Goal: Information Seeking & Learning: Learn about a topic

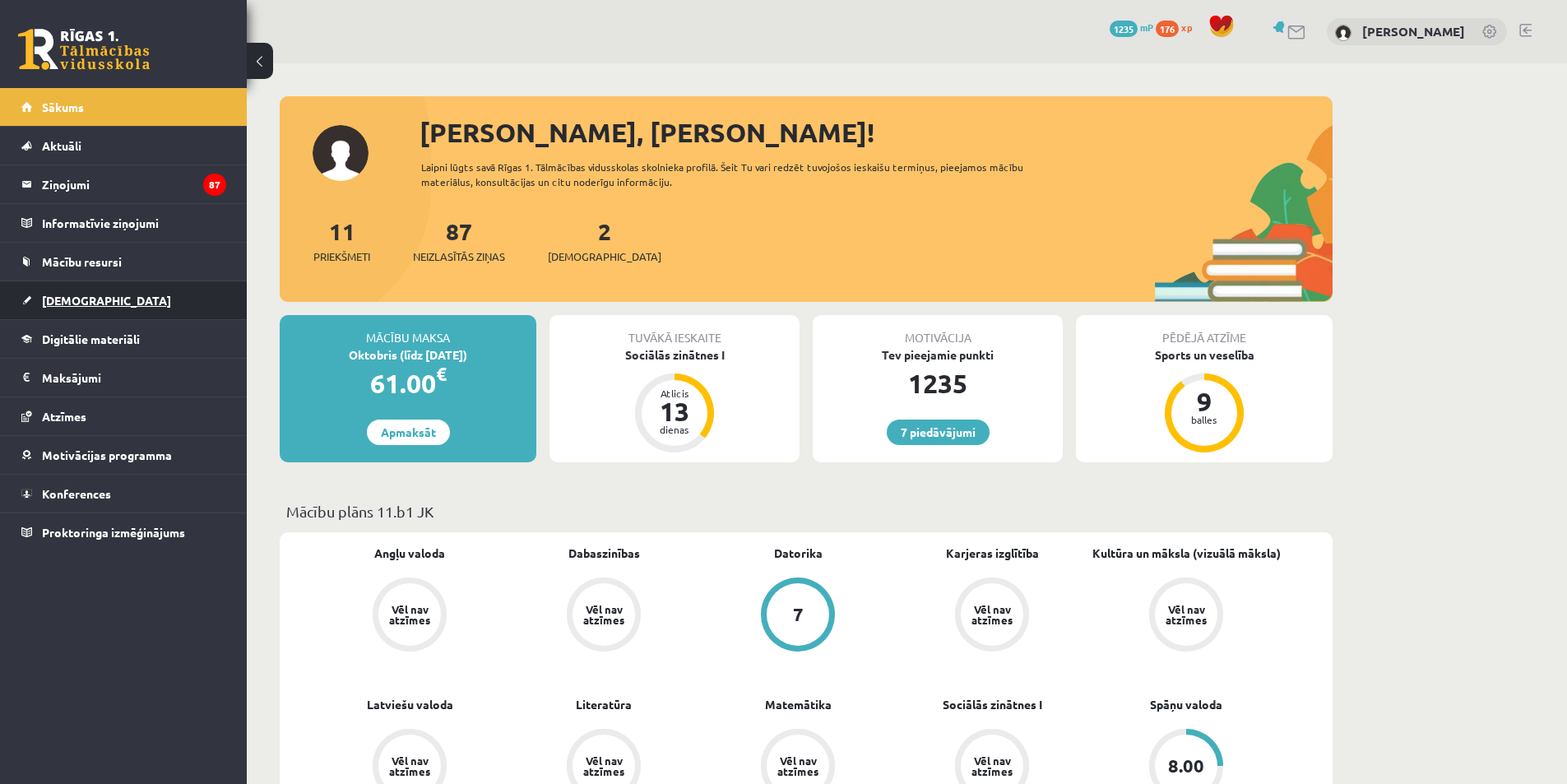
click at [72, 303] on span "[DEMOGRAPHIC_DATA]" at bounding box center [107, 300] width 129 height 15
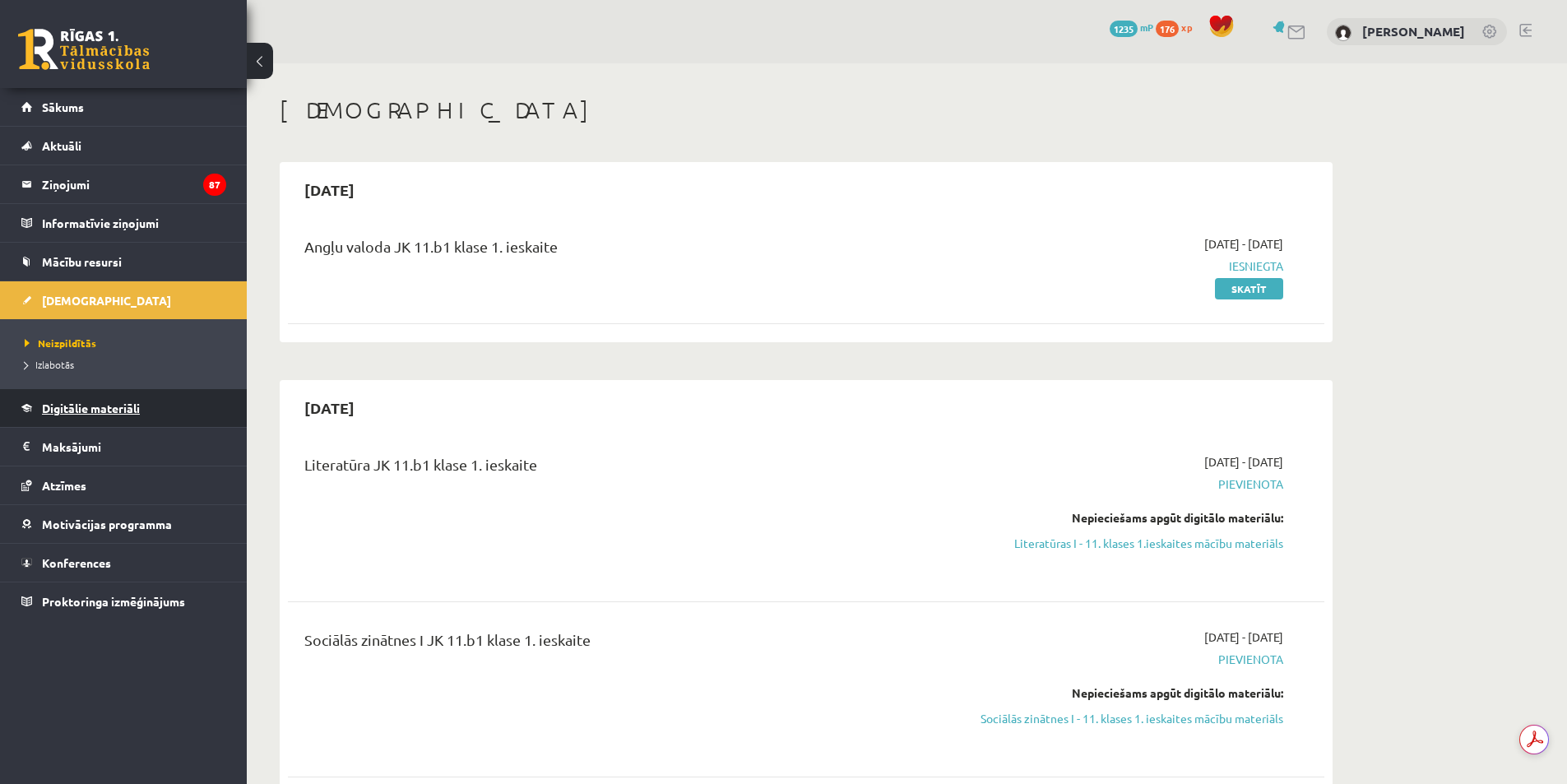
click at [112, 403] on span "Digitālie materiāli" at bounding box center [91, 407] width 98 height 15
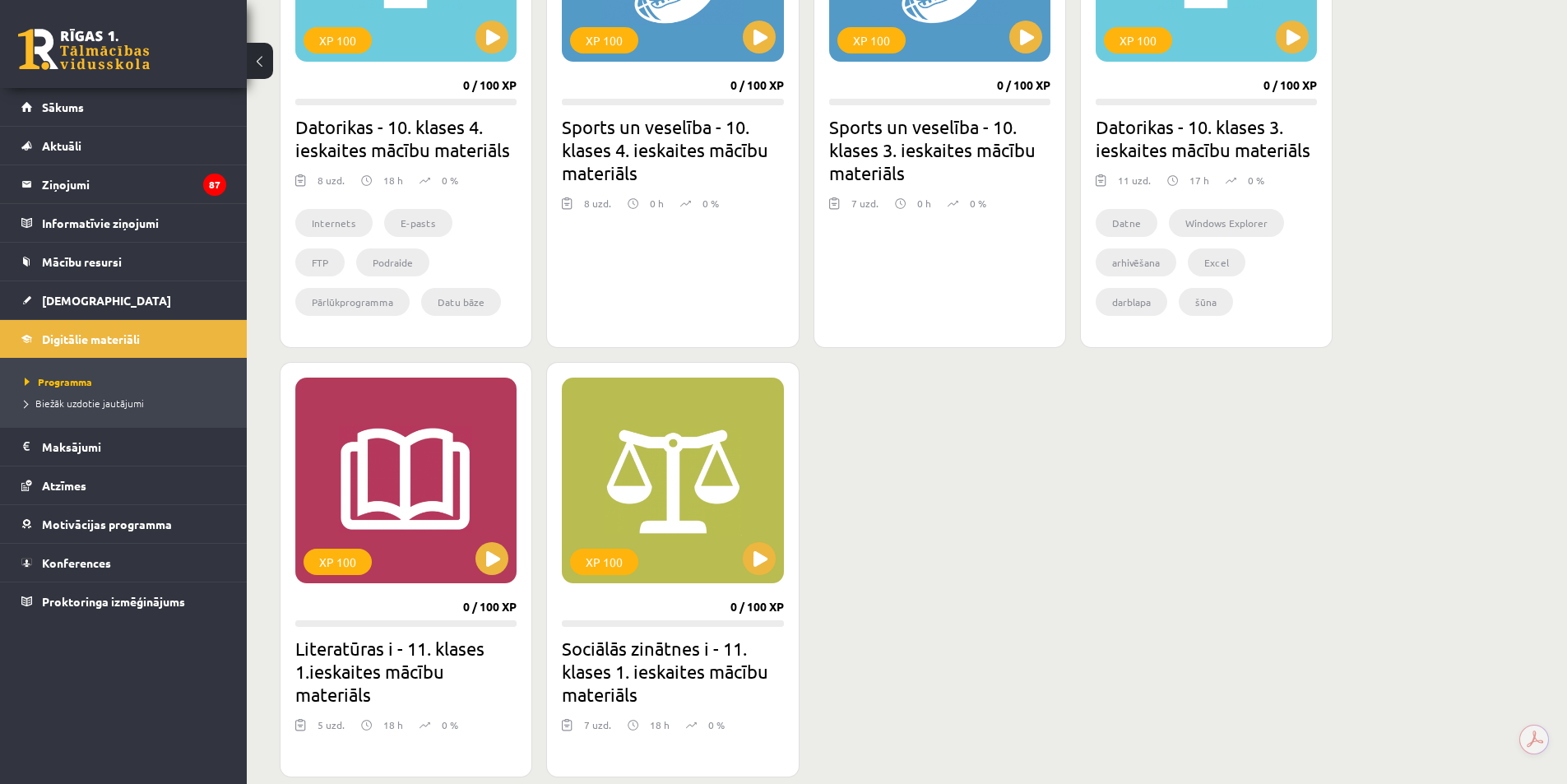
scroll to position [658, 0]
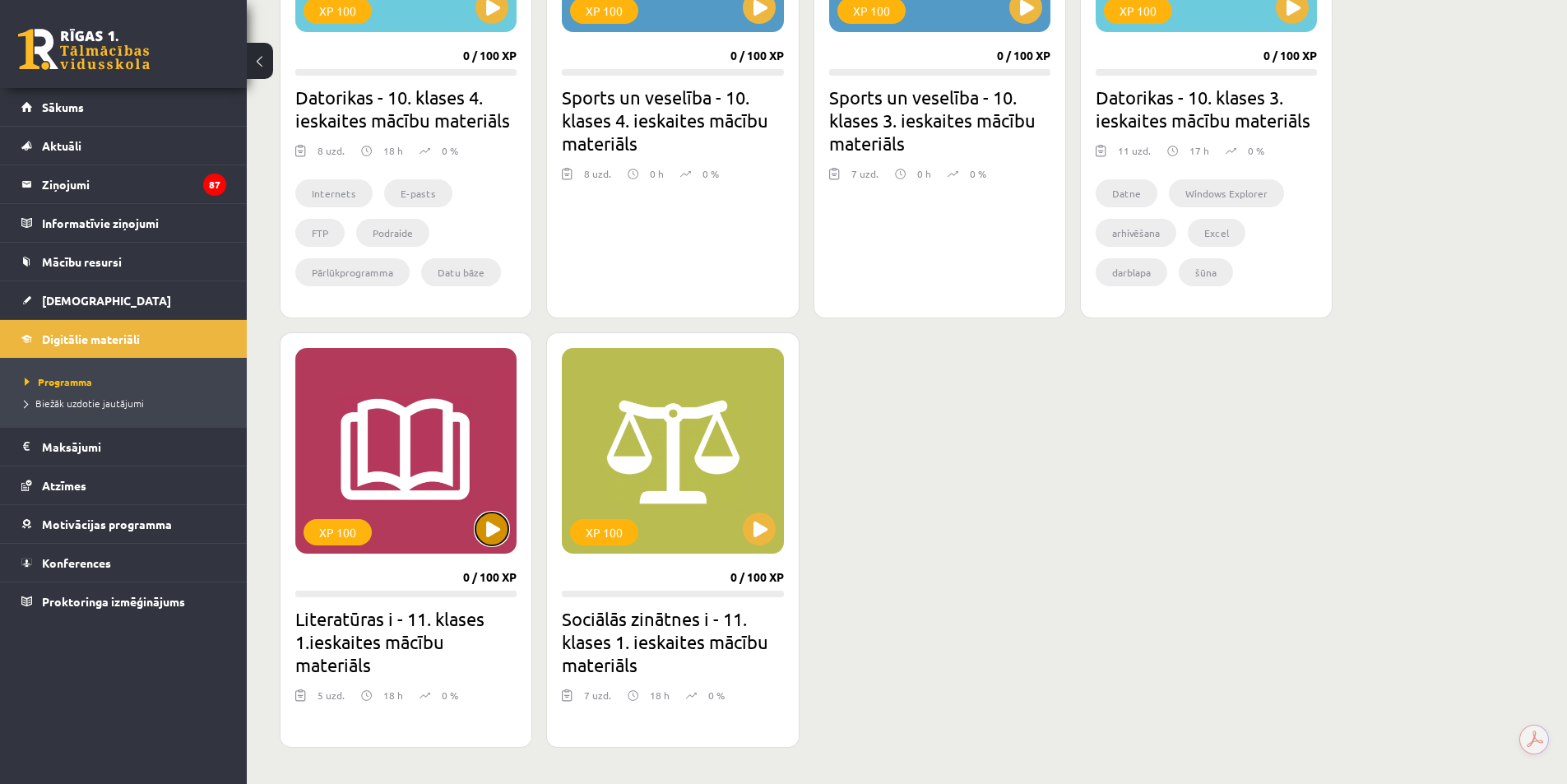
click at [492, 533] on button at bounding box center [491, 528] width 33 height 33
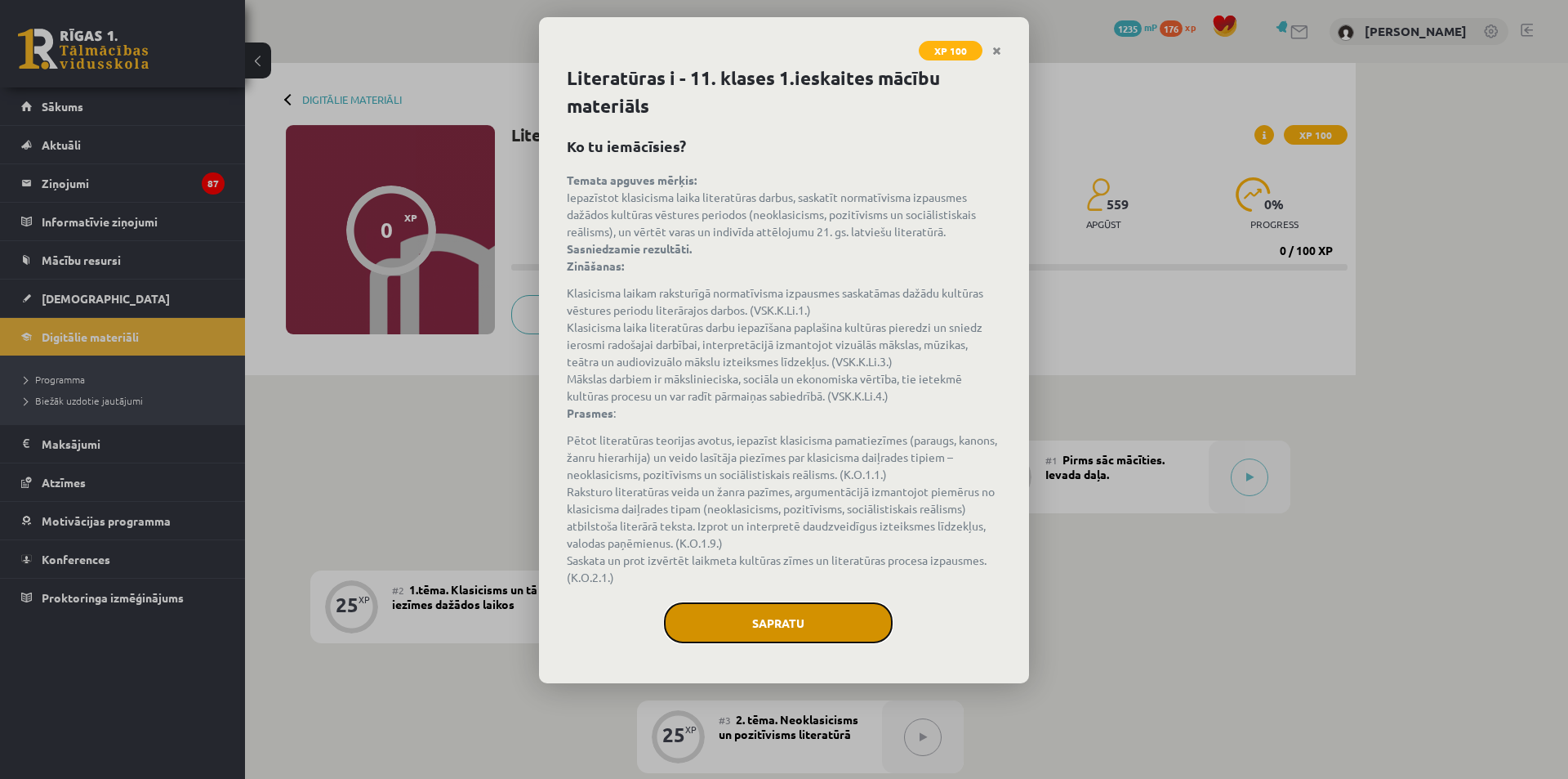
click at [848, 622] on button "Sapratu" at bounding box center [778, 622] width 228 height 41
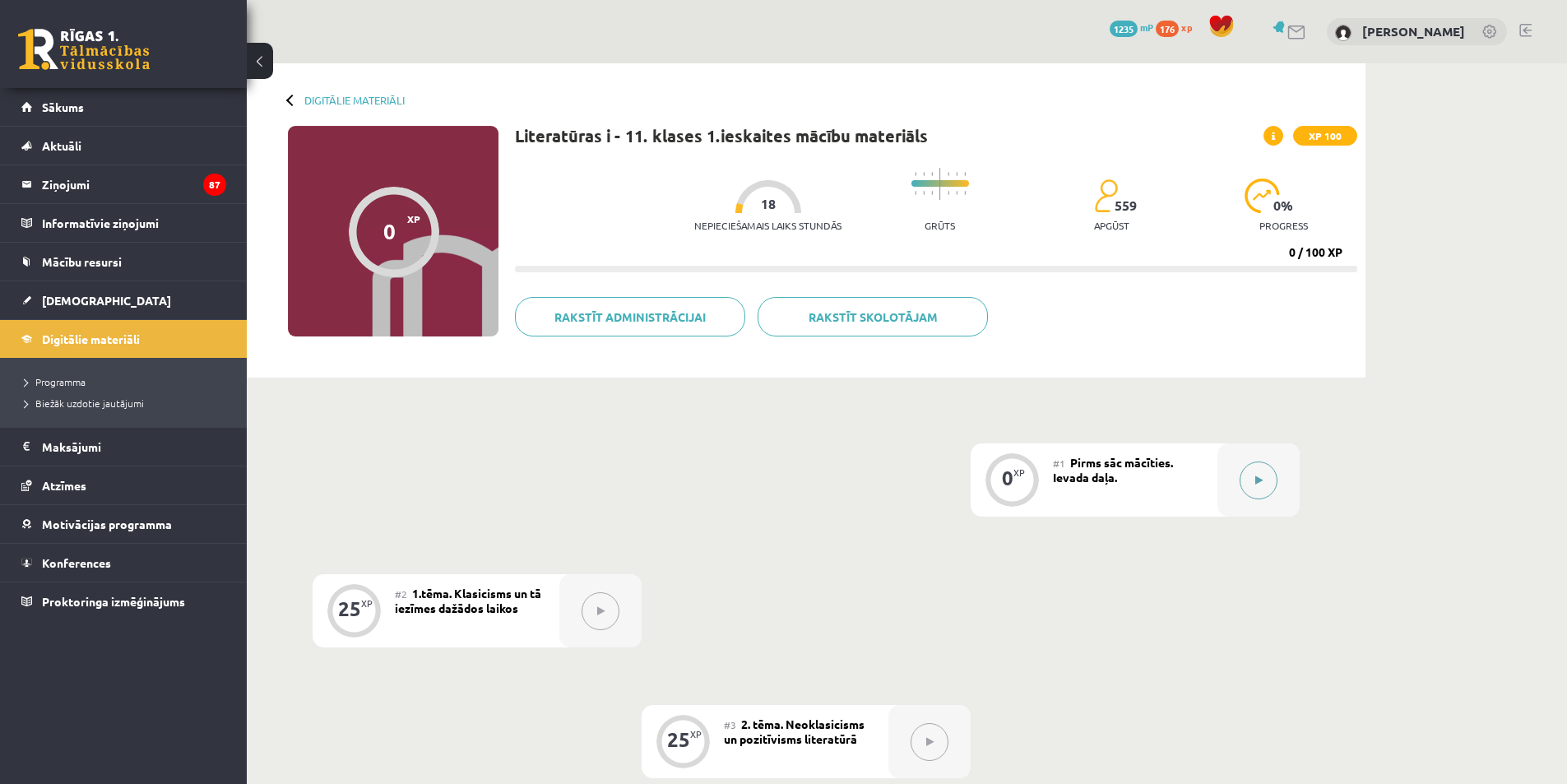
click at [1247, 470] on button at bounding box center [1258, 480] width 37 height 37
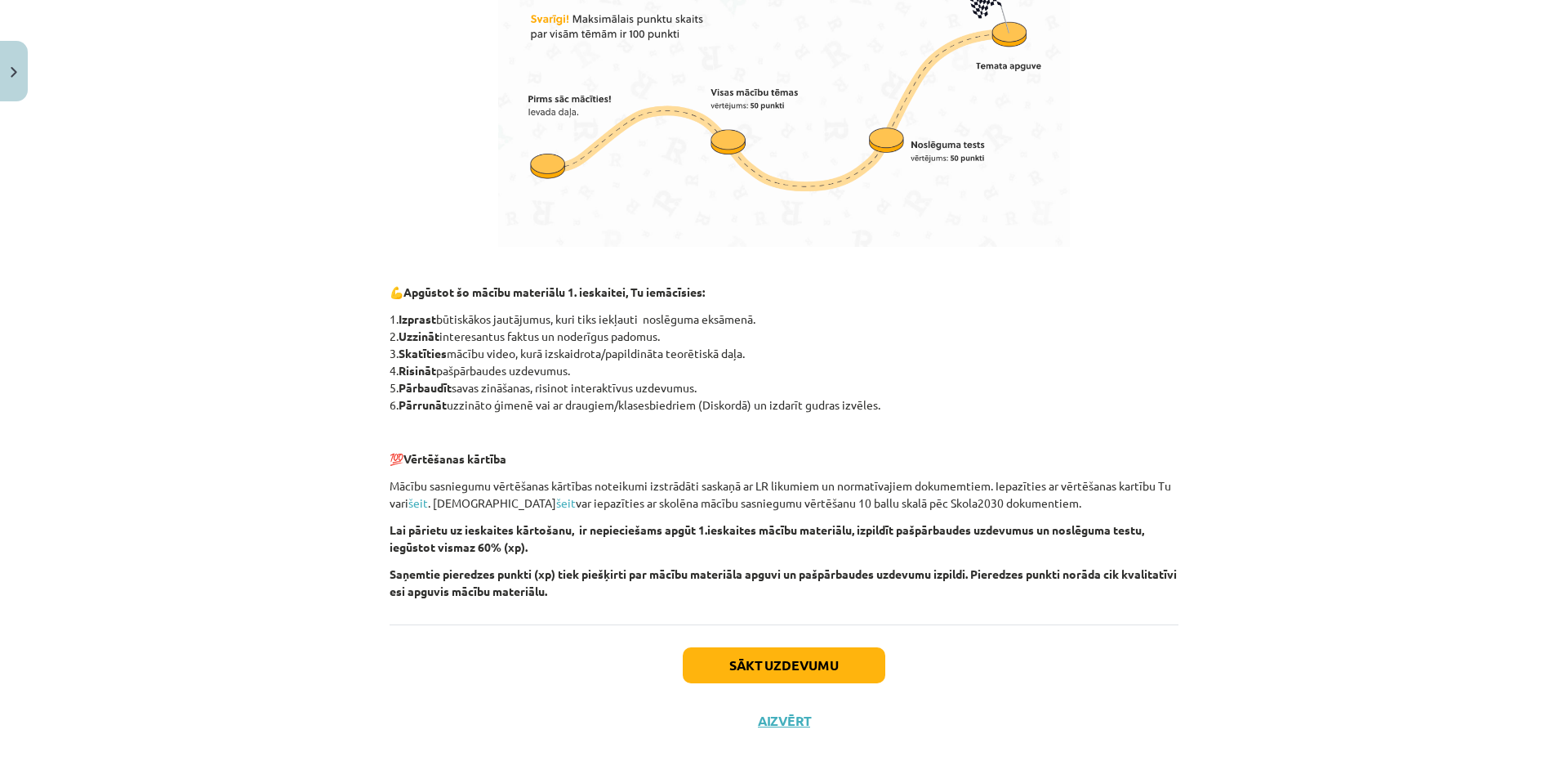
scroll to position [931, 0]
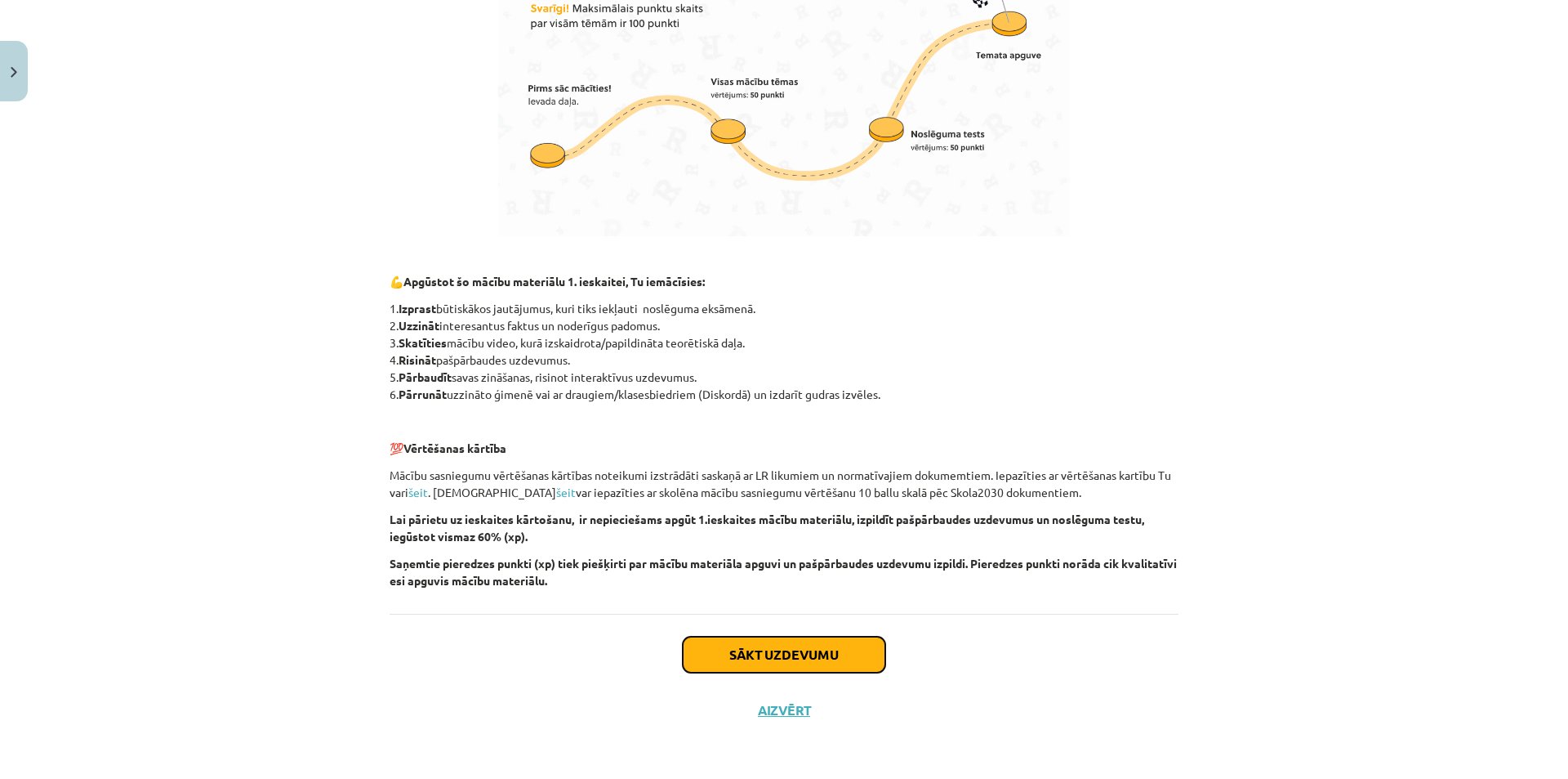
click at [815, 657] on button "Sākt uzdevumu" at bounding box center [784, 654] width 203 height 36
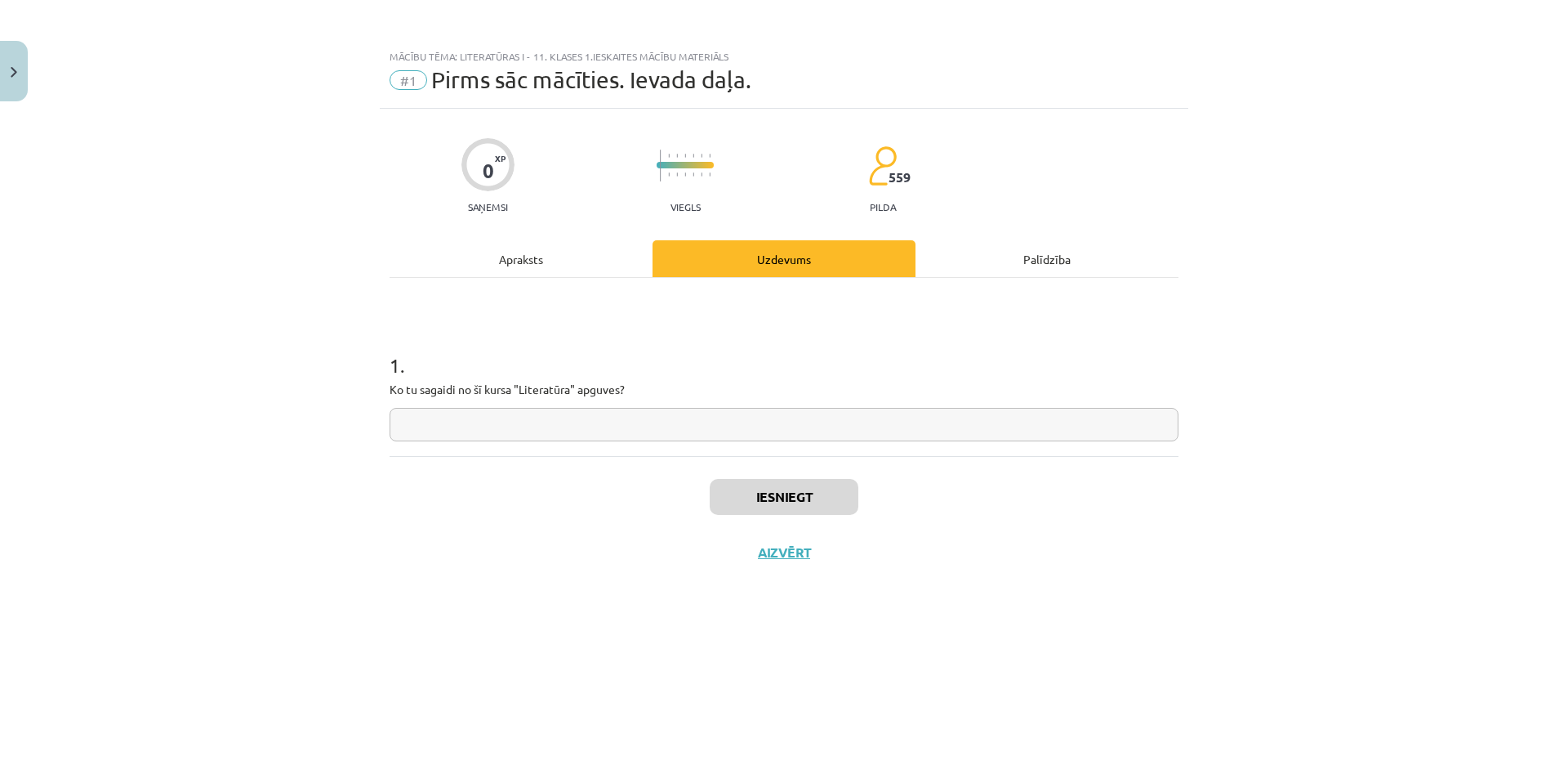
click at [562, 253] on div "Apraksts" at bounding box center [521, 259] width 262 height 37
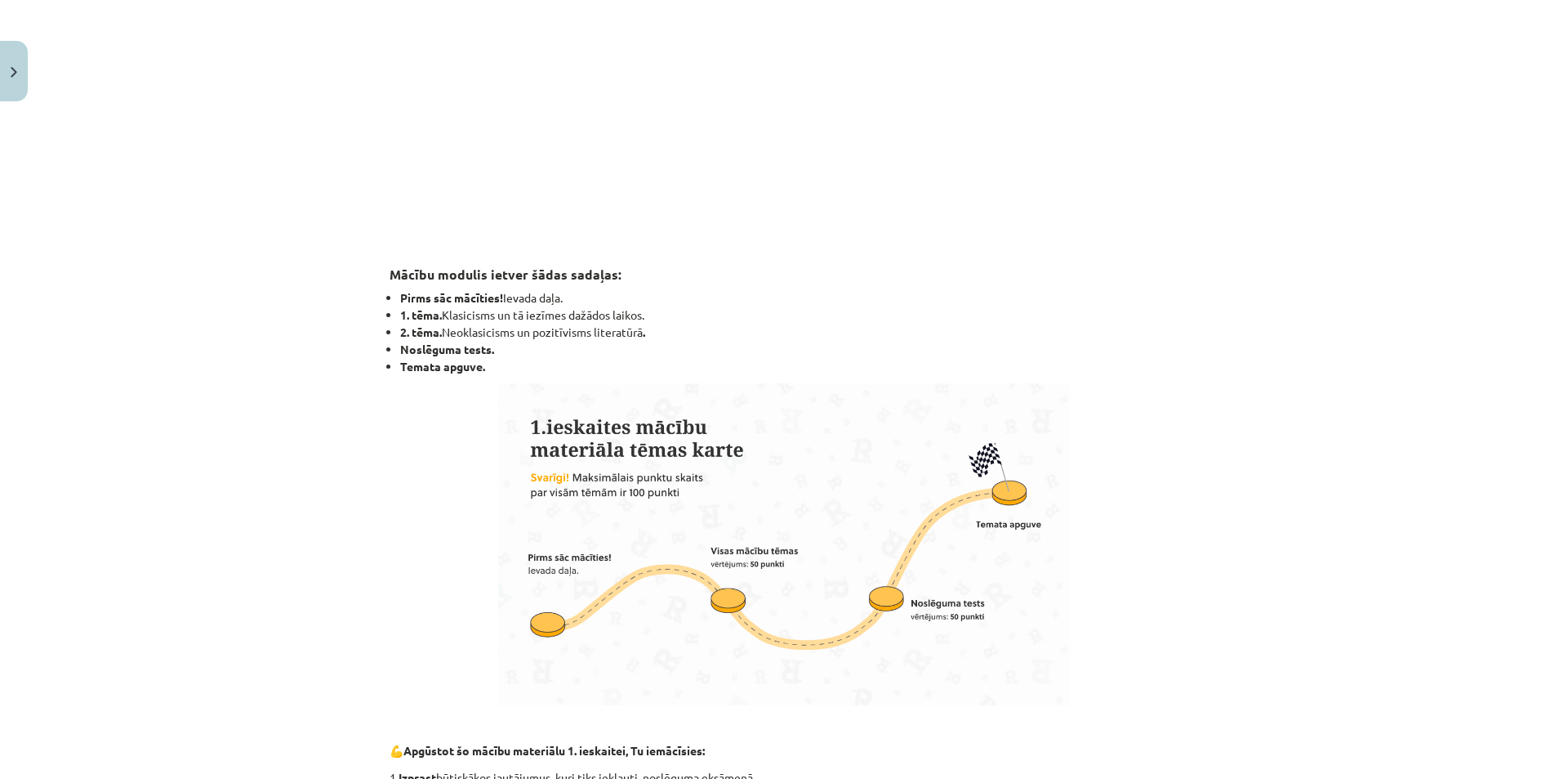
scroll to position [490, 0]
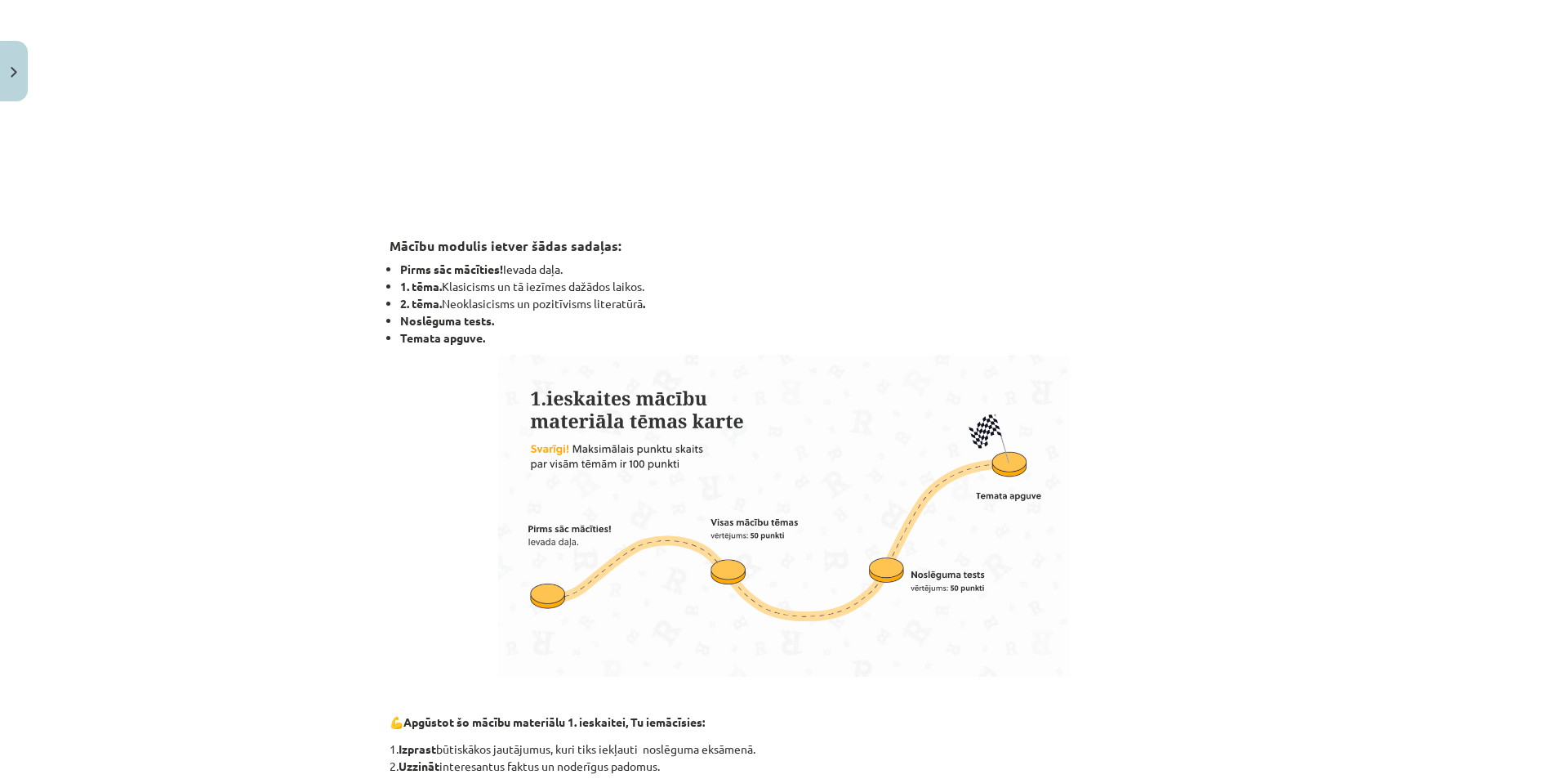
drag, startPoint x: 440, startPoint y: 306, endPoint x: 639, endPoint y: 303, distance: 199.0
click at [639, 303] on li "2. tēma. Neoklasicisms un pozitīvisms literatūrā ." at bounding box center [789, 304] width 779 height 18
copy li "Neoklasicisms un pozitīvisms literatūrā"
click at [725, 315] on li "Noslēguma tests." at bounding box center [789, 320] width 779 height 18
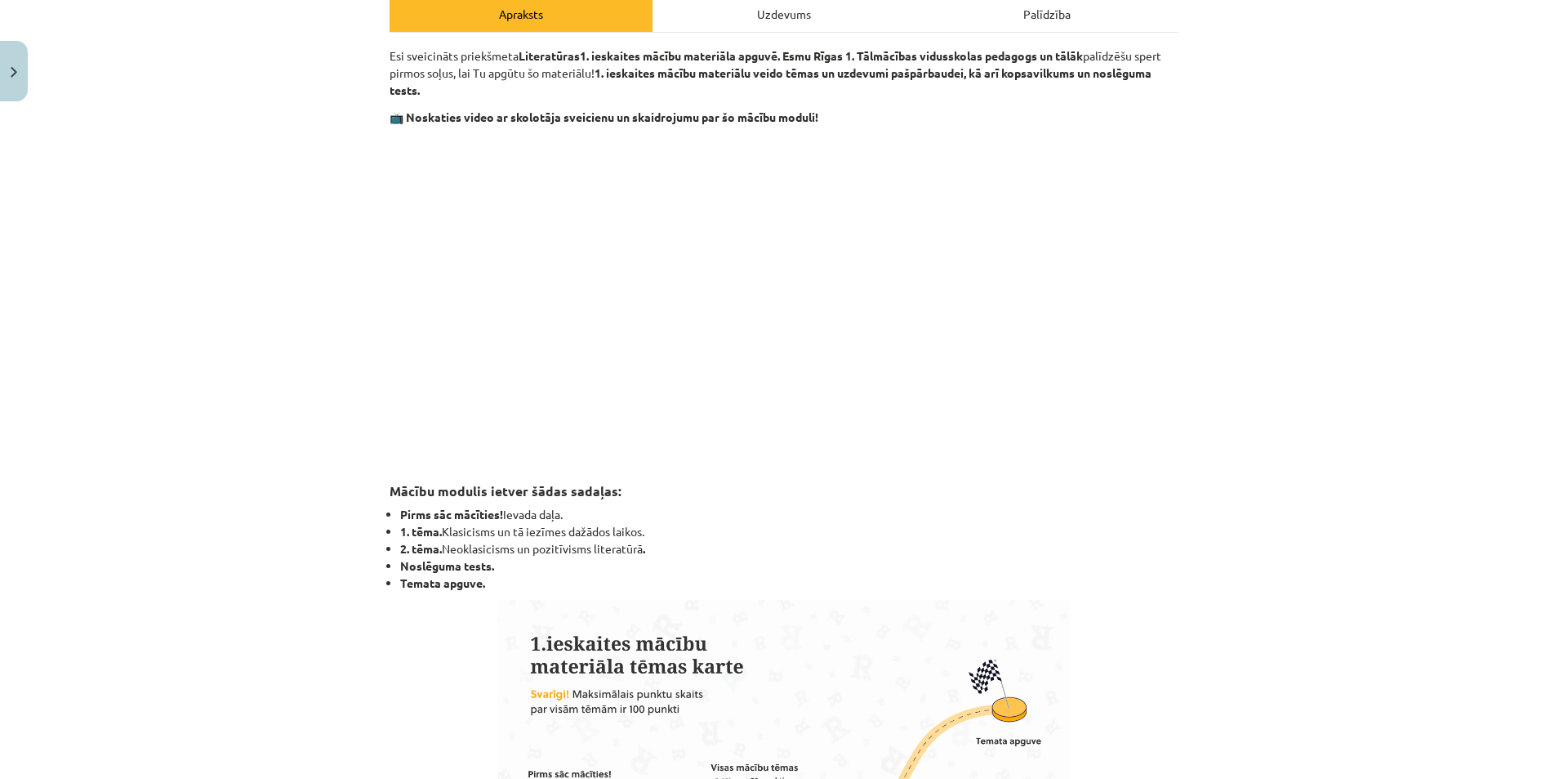
scroll to position [164, 0]
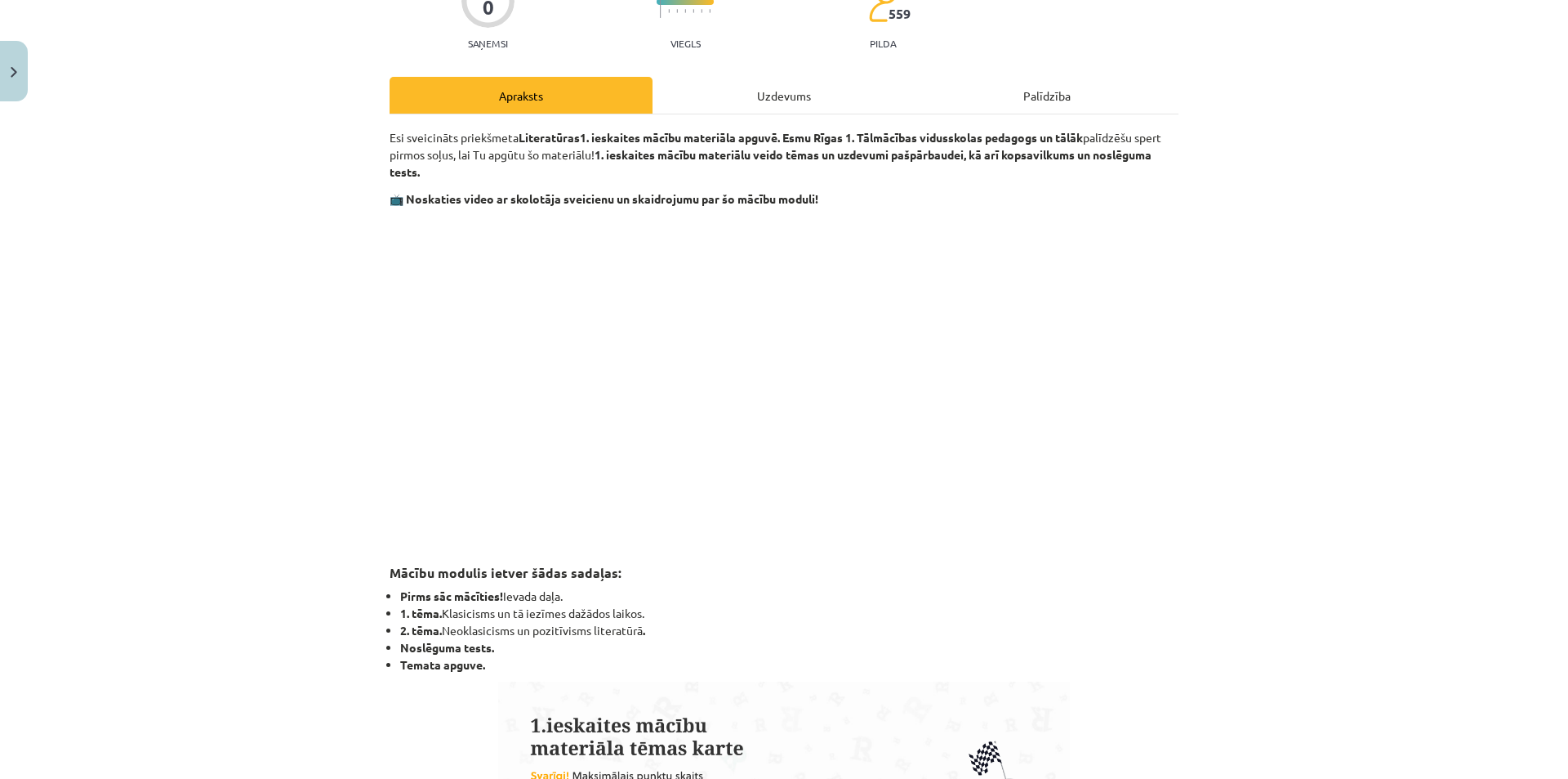
click at [825, 100] on div "Uzdevums" at bounding box center [784, 95] width 262 height 37
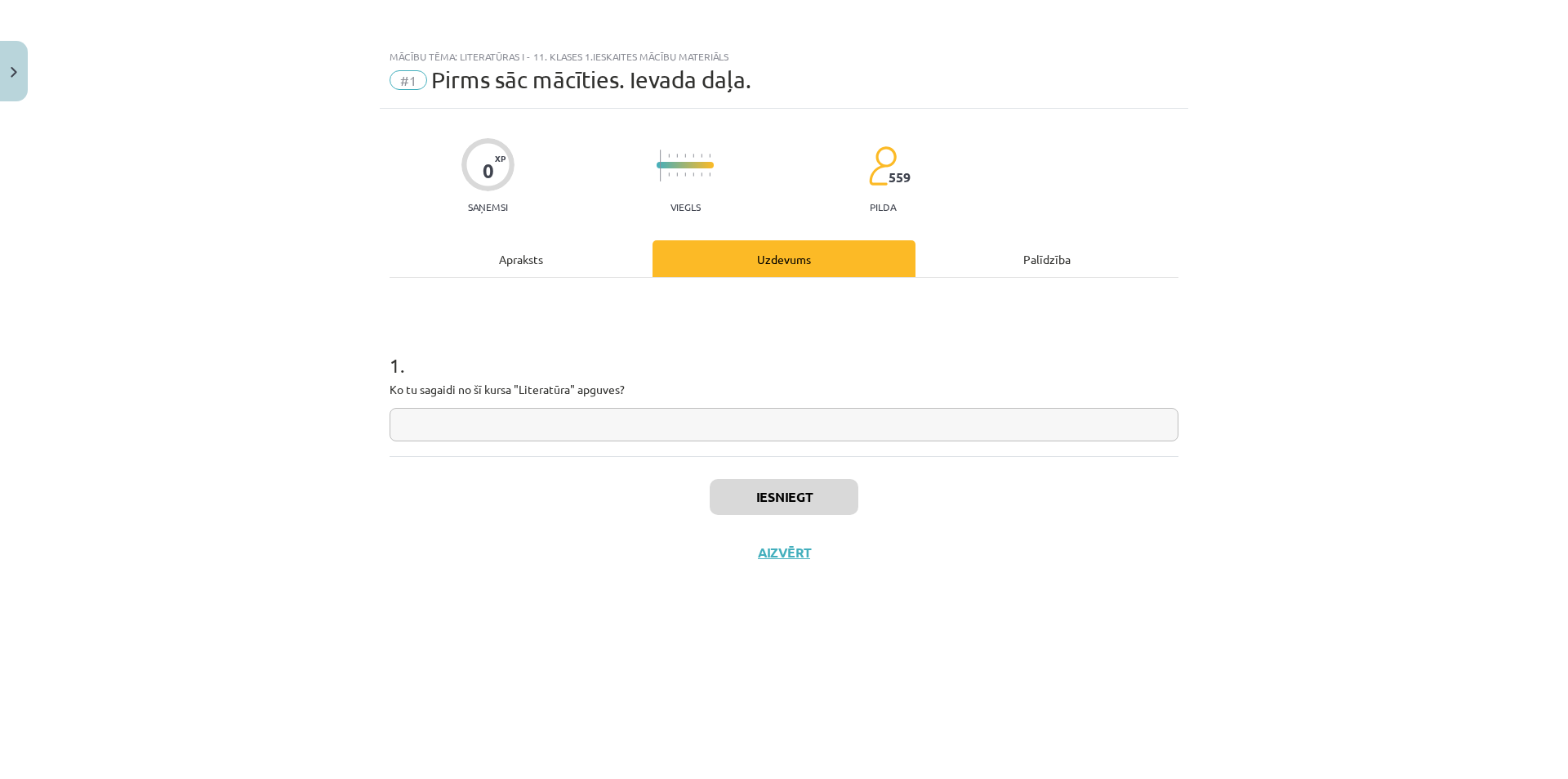
click at [736, 430] on input "text" at bounding box center [784, 424] width 788 height 33
type input "*"
paste input "**********"
click at [728, 426] on input "**********" at bounding box center [784, 424] width 788 height 33
type input "**********"
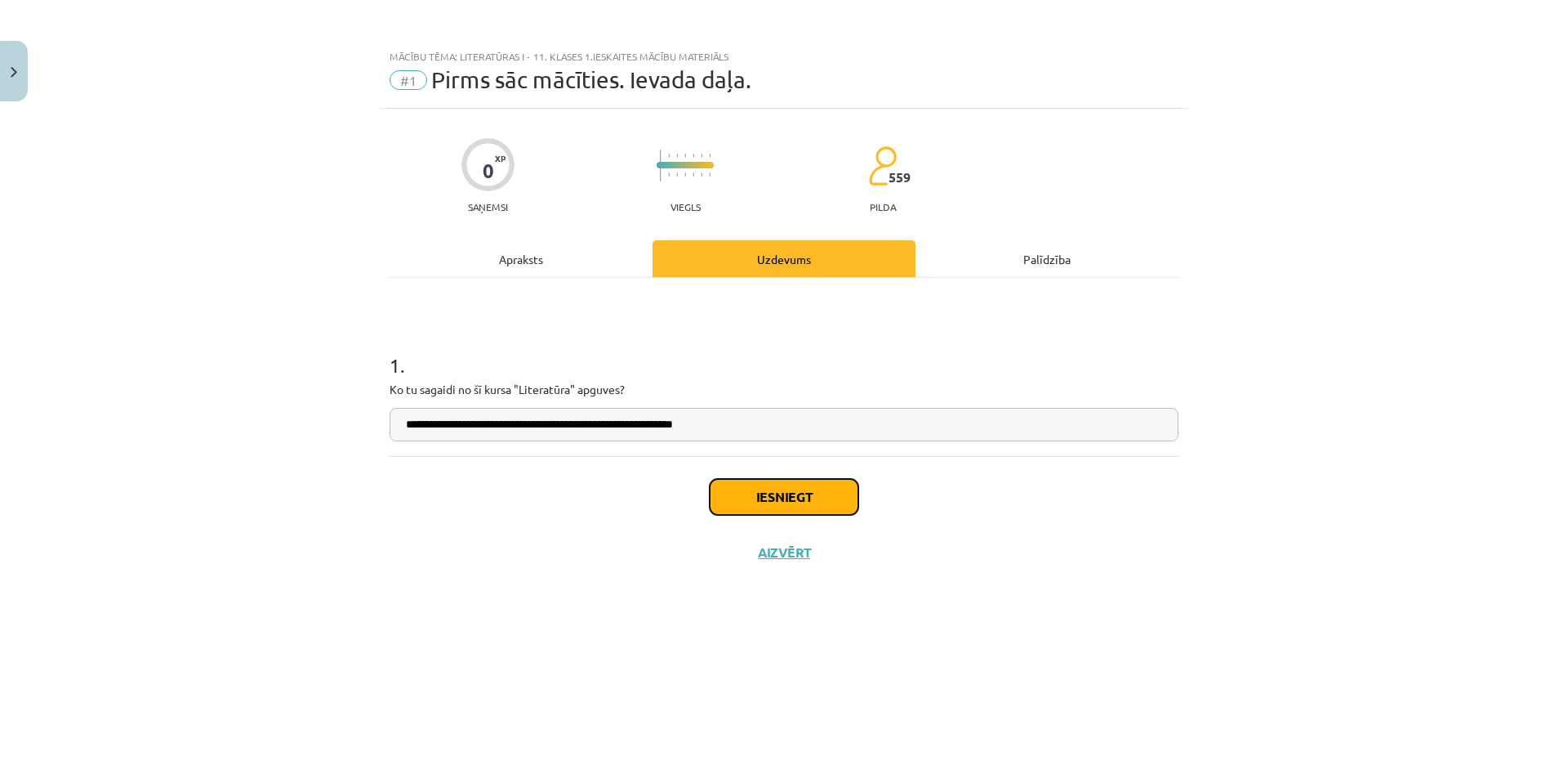
click at [747, 491] on button "Iesniegt" at bounding box center [784, 497] width 149 height 36
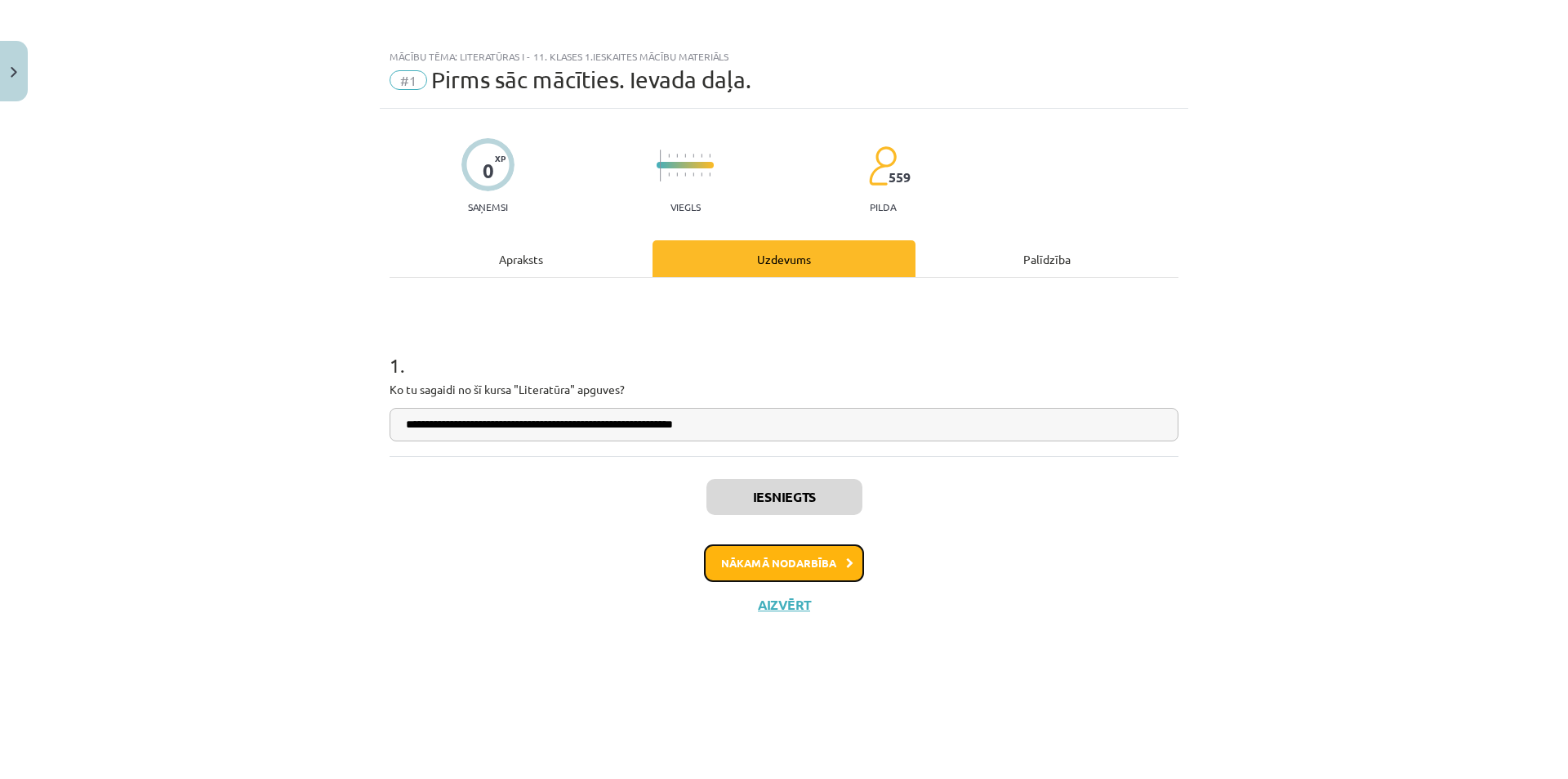
click at [860, 567] on button "Nākamā nodarbība" at bounding box center [784, 562] width 160 height 37
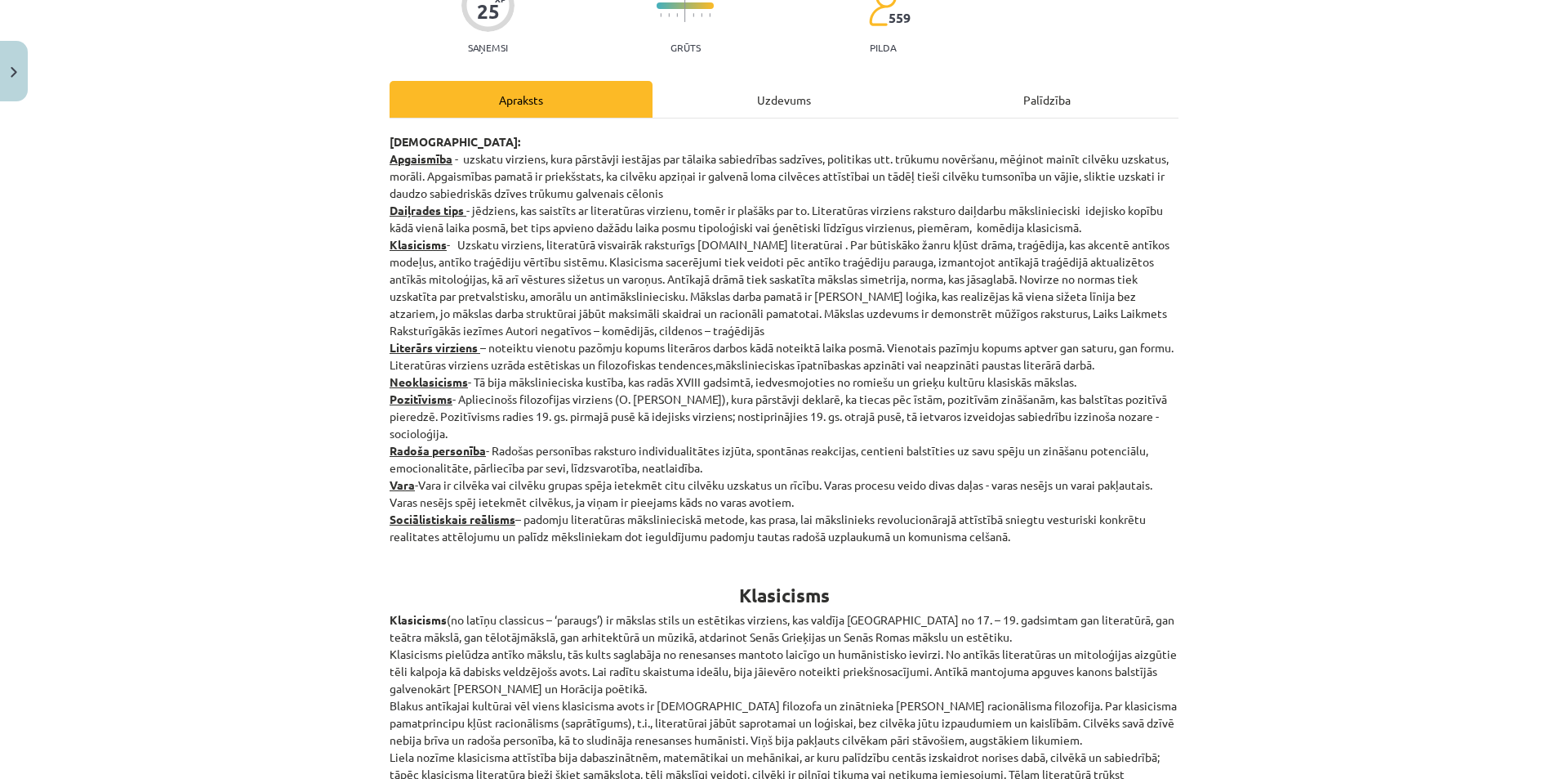
scroll to position [164, 0]
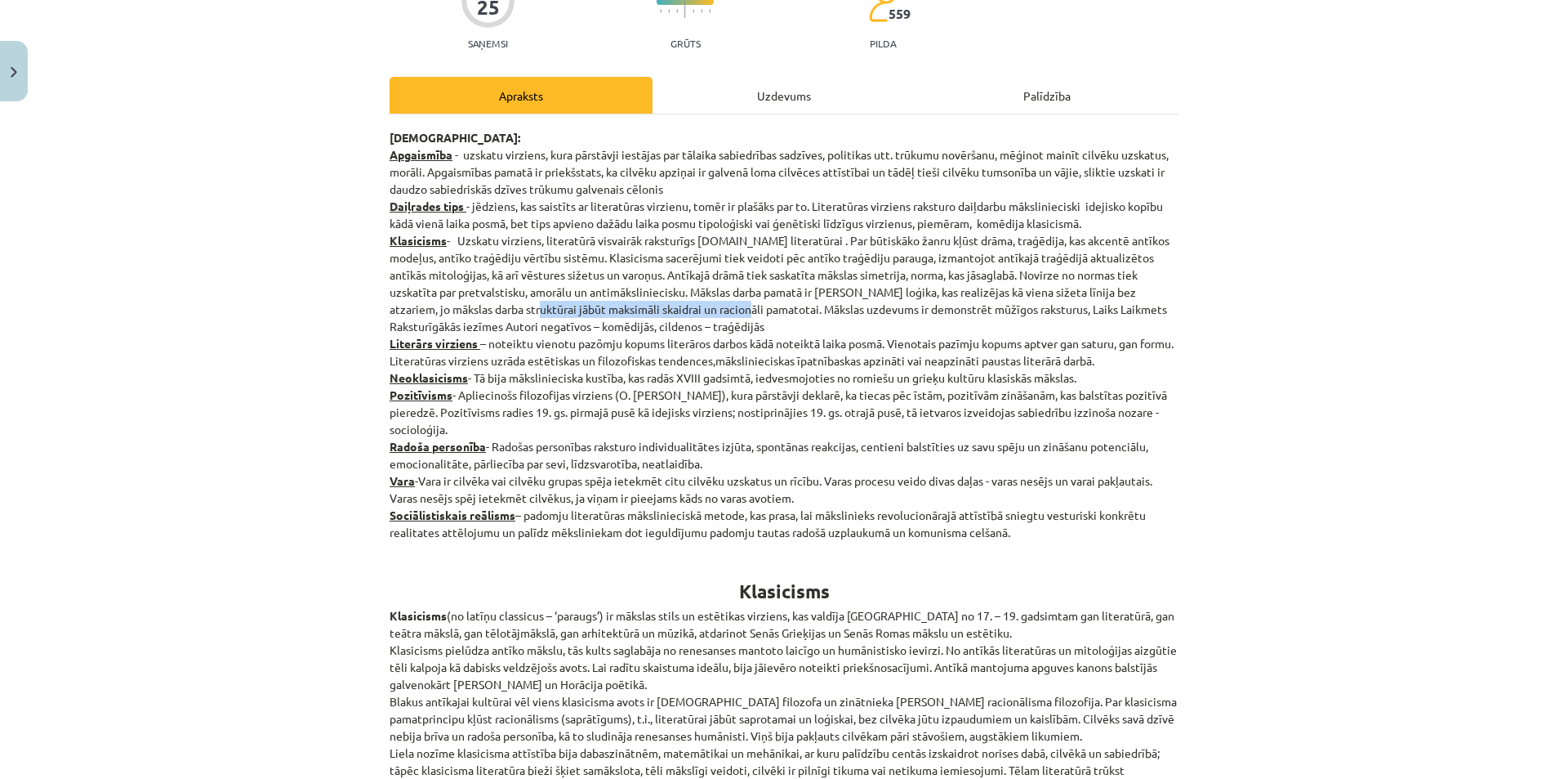
drag, startPoint x: 465, startPoint y: 312, endPoint x: 681, endPoint y: 312, distance: 216.0
click at [681, 312] on p "[DEMOGRAPHIC_DATA]: Apgaismība - uzskatu virziens, kura pārstāvji iestājas par …" at bounding box center [784, 335] width 788 height 412
click at [1124, 330] on p "[DEMOGRAPHIC_DATA]: Apgaismība - uzskatu virziens, kura pārstāvji iestājas par …" at bounding box center [784, 335] width 788 height 412
drag, startPoint x: 1028, startPoint y: 243, endPoint x: 552, endPoint y: 266, distance: 476.6
click at [551, 264] on p "[DEMOGRAPHIC_DATA]: Apgaismība - uzskatu virziens, kura pārstāvji iestājas par …" at bounding box center [784, 335] width 788 height 412
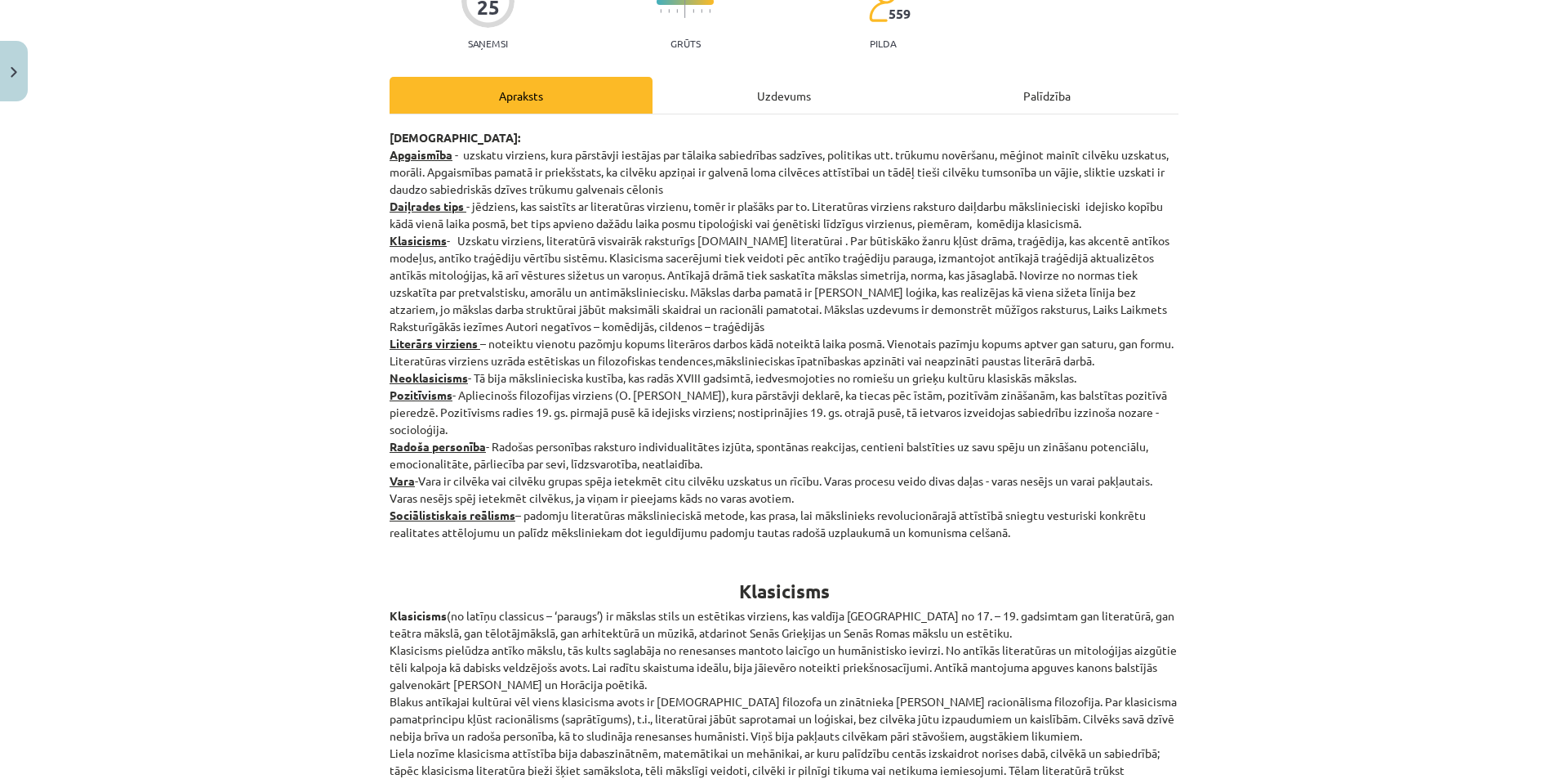
click at [1256, 302] on div "Mācību tēma: Literatūras i - 11. klases 1.ieskaites mācību materiāls #2 1.tēma.…" at bounding box center [784, 389] width 1568 height 779
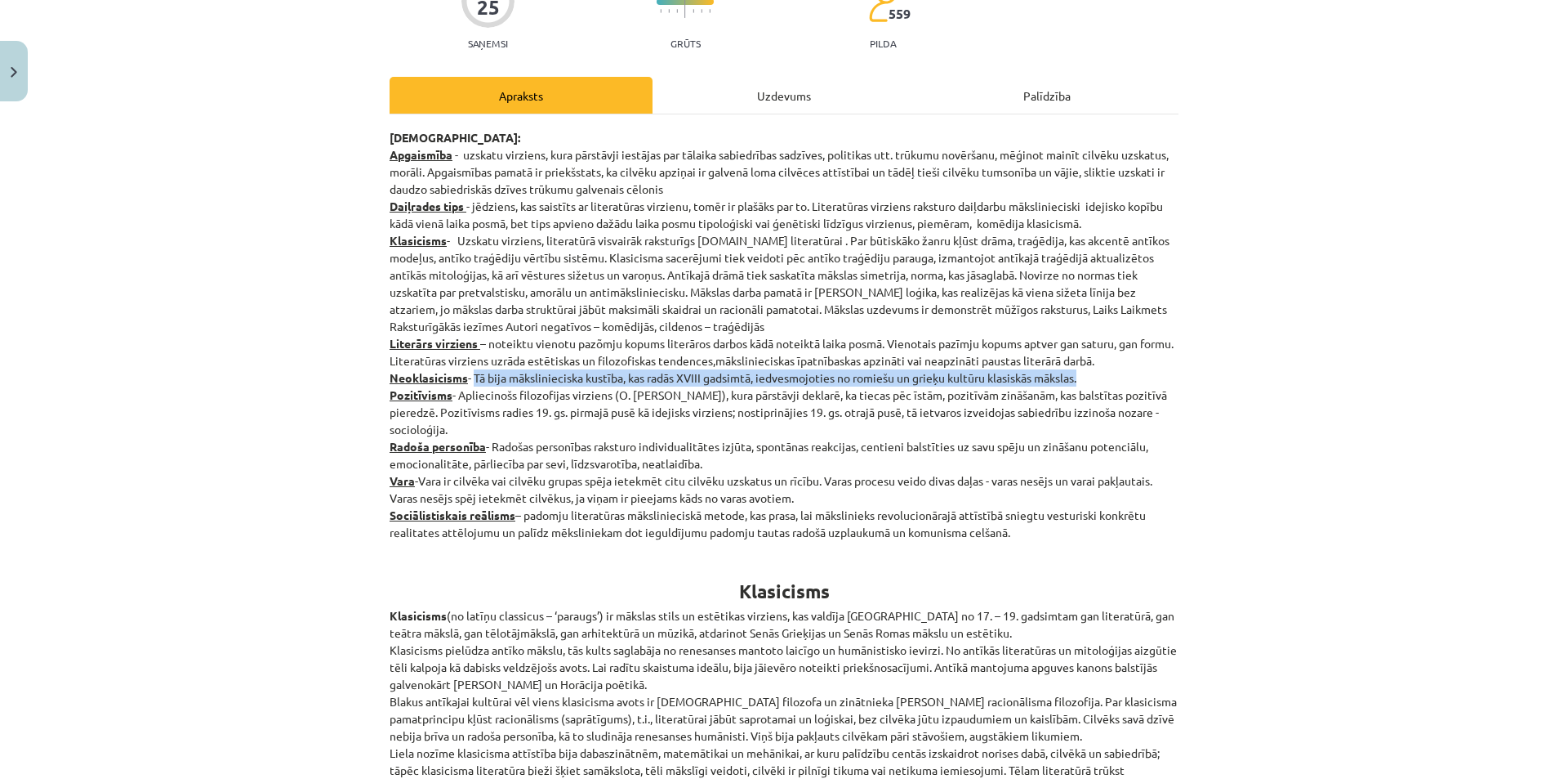
drag, startPoint x: 469, startPoint y: 377, endPoint x: 1082, endPoint y: 377, distance: 613.0
click at [1082, 377] on p "[DEMOGRAPHIC_DATA]: Apgaismība - uzskatu virziens, kura pārstāvji iestājas par …" at bounding box center [784, 335] width 788 height 412
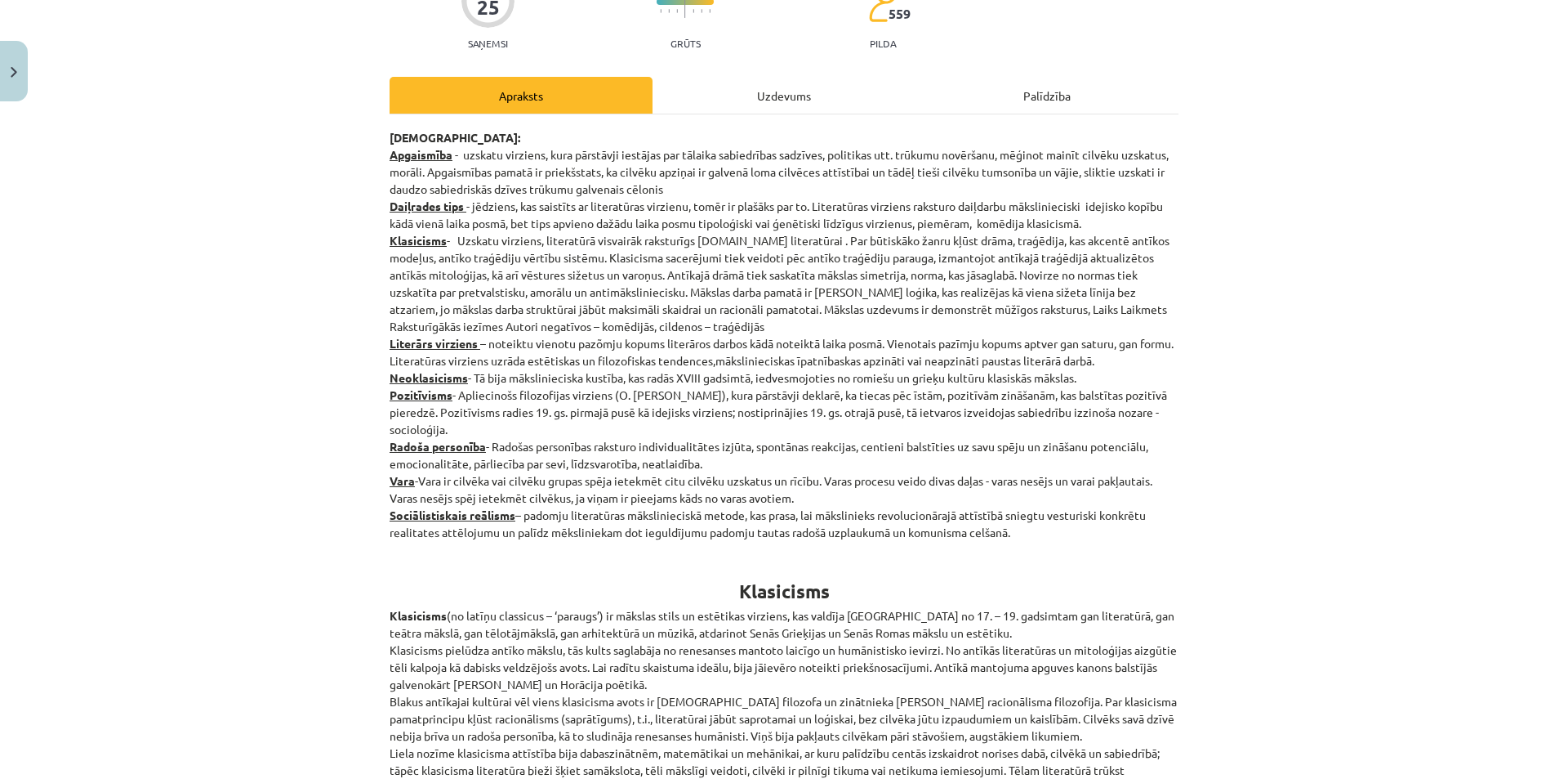
click at [1245, 338] on div "Mācību tēma: Literatūras i - 11. klases 1.ieskaites mācību materiāls #2 1.tēma.…" at bounding box center [784, 389] width 1568 height 779
drag, startPoint x: 1063, startPoint y: 393, endPoint x: 435, endPoint y: 416, distance: 628.4
click at [435, 416] on p "[DEMOGRAPHIC_DATA]: Apgaismība - uzskatu virziens, kura pārstāvji iestājas par …" at bounding box center [784, 335] width 788 height 412
click at [1361, 369] on div "Mācību tēma: Literatūras i - 11. klases 1.ieskaites mācību materiāls #2 1.tēma.…" at bounding box center [784, 389] width 1568 height 779
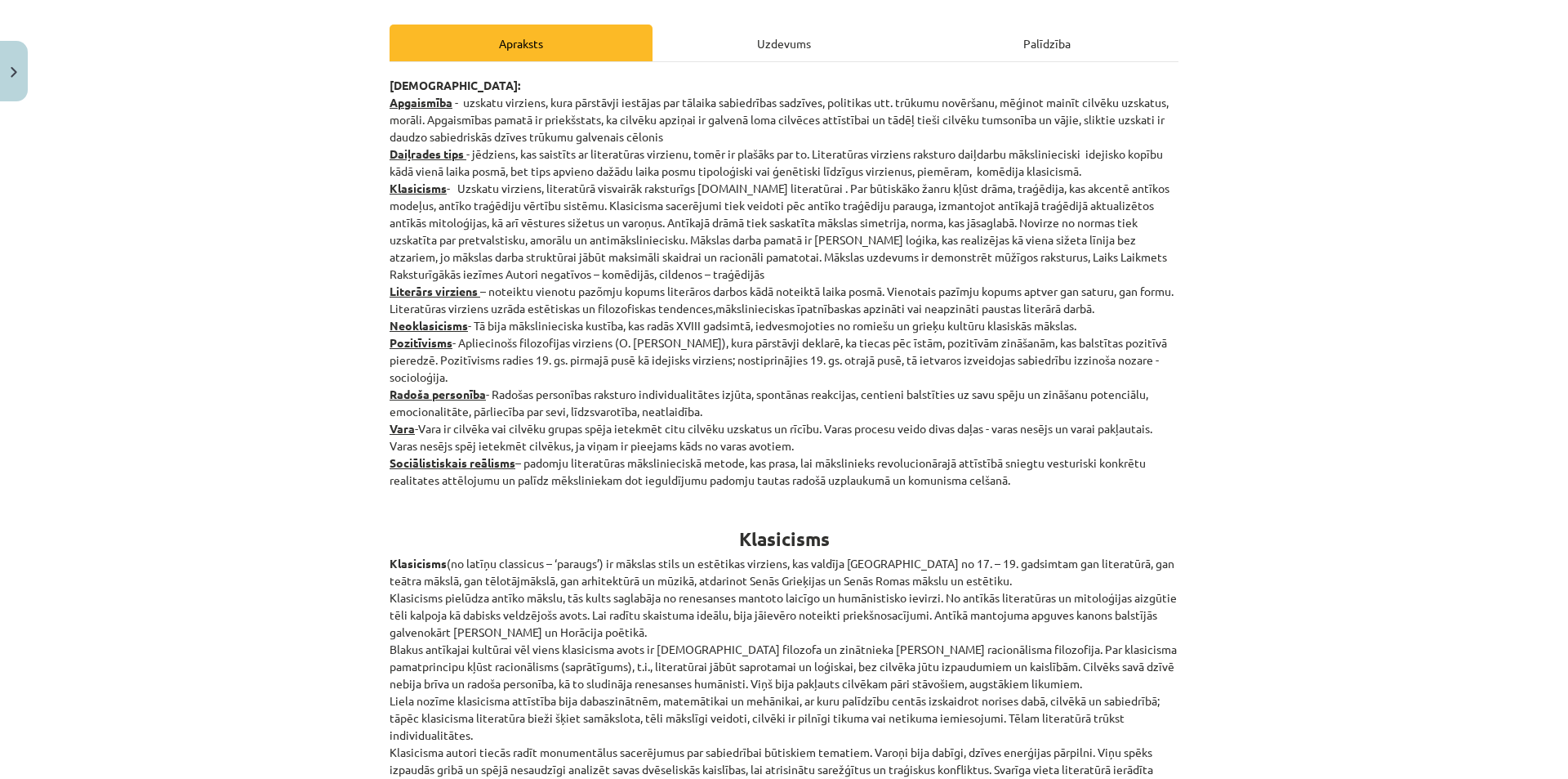
scroll to position [245, 0]
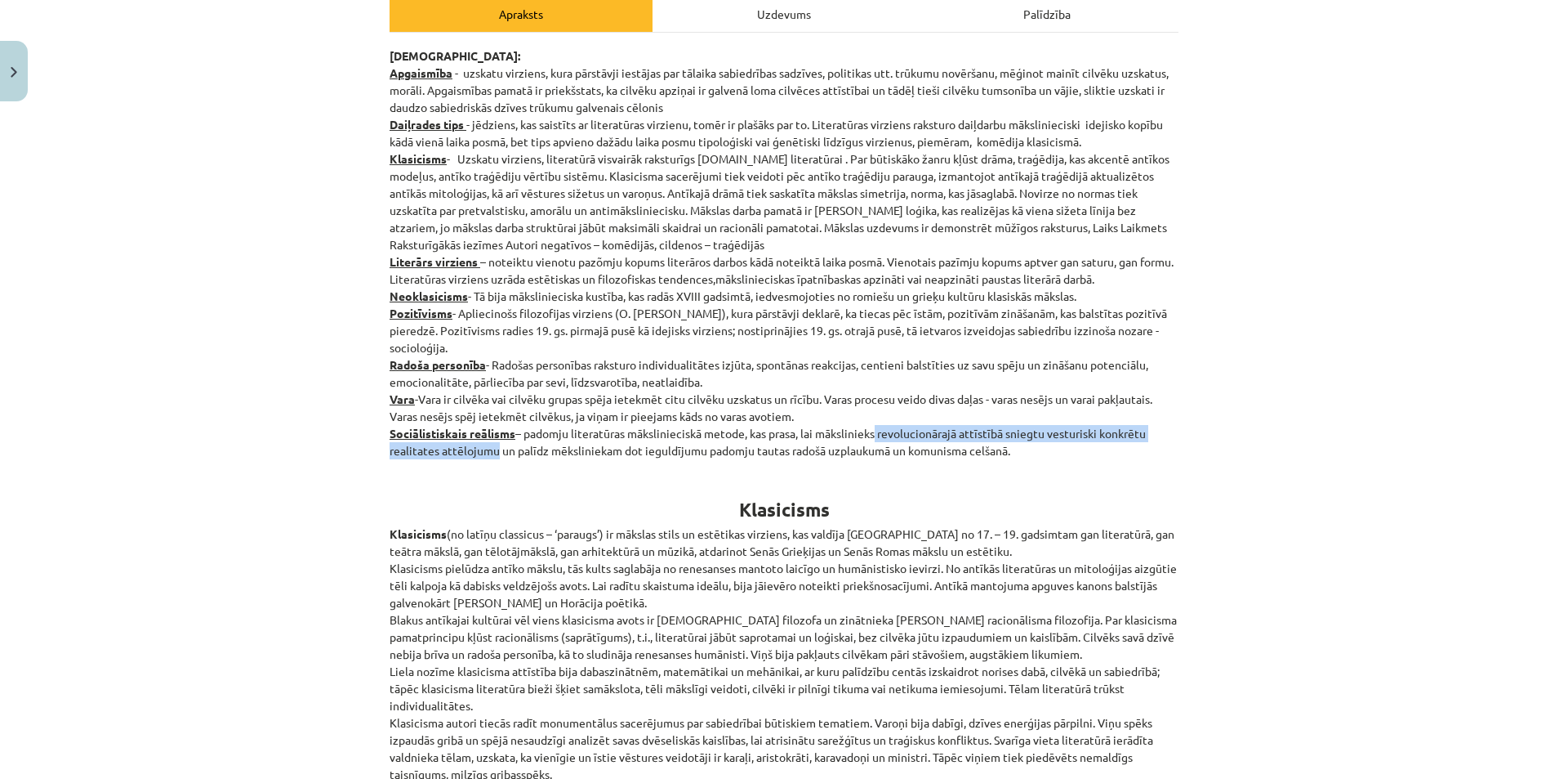
drag, startPoint x: 876, startPoint y: 437, endPoint x: 494, endPoint y: 453, distance: 382.3
click at [494, 453] on p "[DEMOGRAPHIC_DATA]: Apgaismība - uzskatu virziens, kura pārstāvji iestājas par …" at bounding box center [784, 253] width 788 height 412
click at [1241, 464] on div "Mācību tēma: Literatūras i - 11. klases 1.ieskaites mācību materiāls #2 1.tēma.…" at bounding box center [784, 389] width 1568 height 779
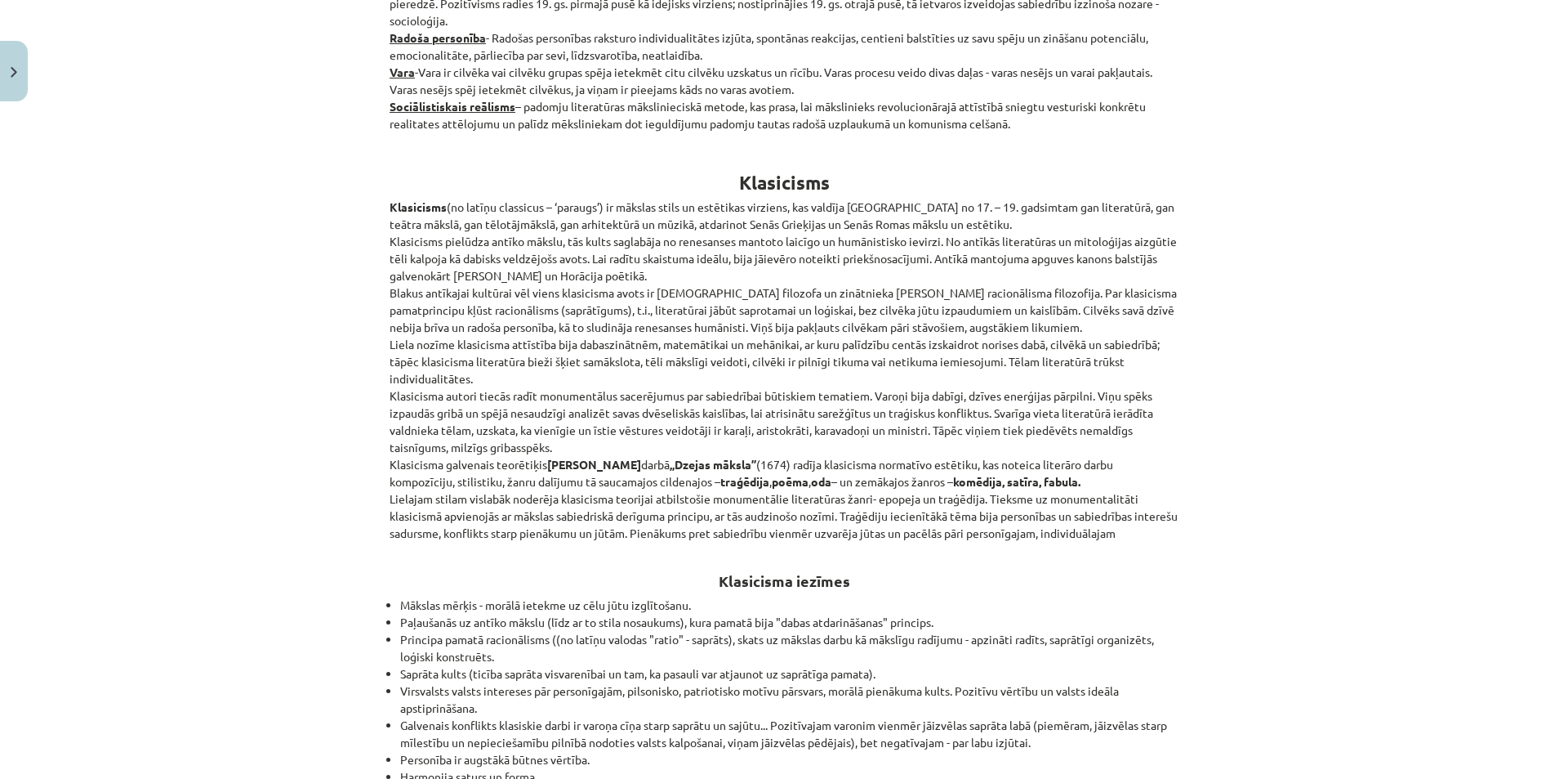
scroll to position [654, 0]
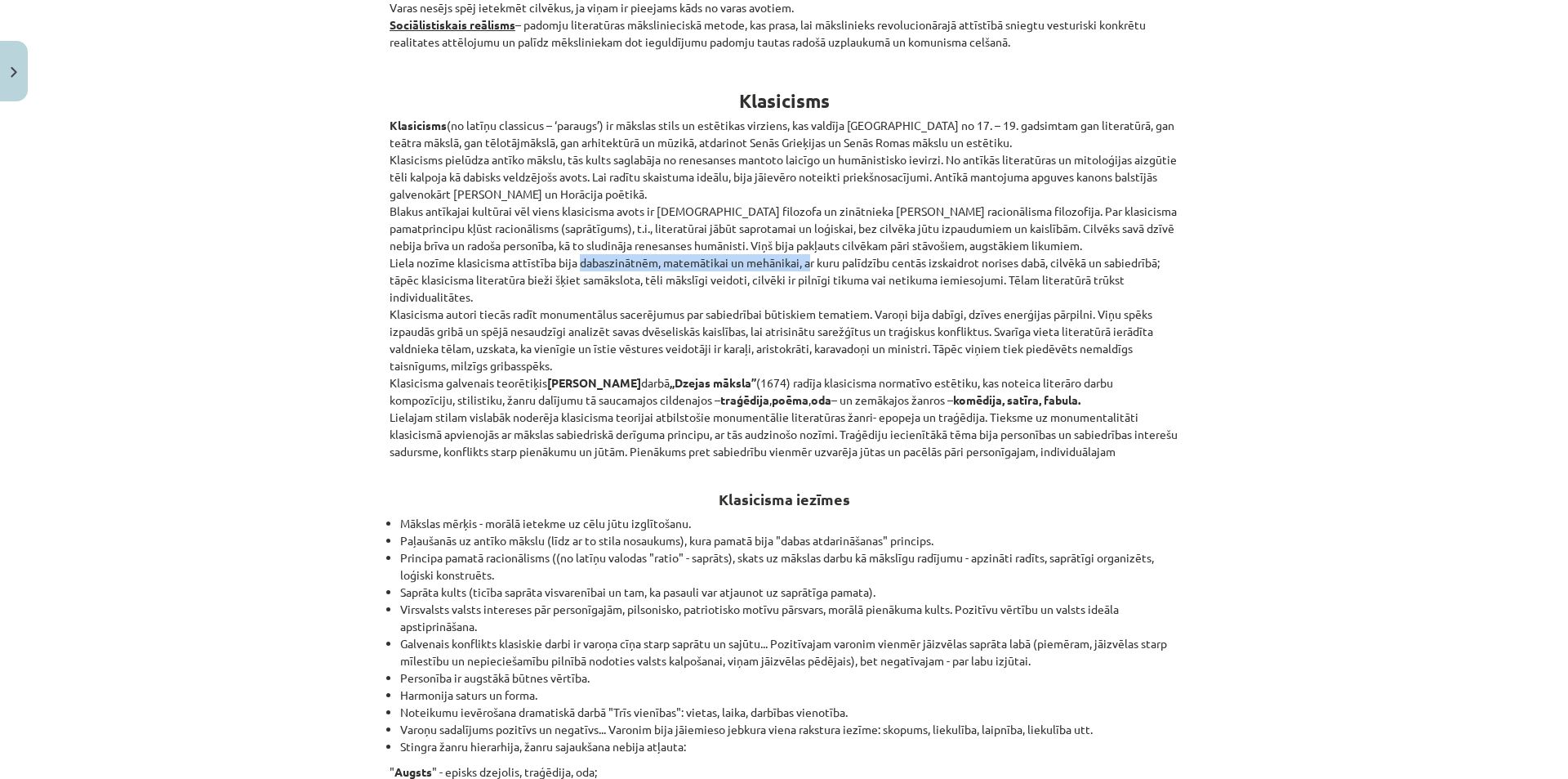
drag, startPoint x: 797, startPoint y: 263, endPoint x: 571, endPoint y: 261, distance: 226.0
click at [571, 261] on p "Klasicisms (no latīņu classicus – ‘paraugs’) ir mākslas stils un estētikas virz…" at bounding box center [784, 288] width 788 height 343
click at [293, 336] on div "Mācību tēma: Literatūras i - 11. klases 1.ieskaites mācību materiāls #2 1.tēma.…" at bounding box center [784, 389] width 1568 height 779
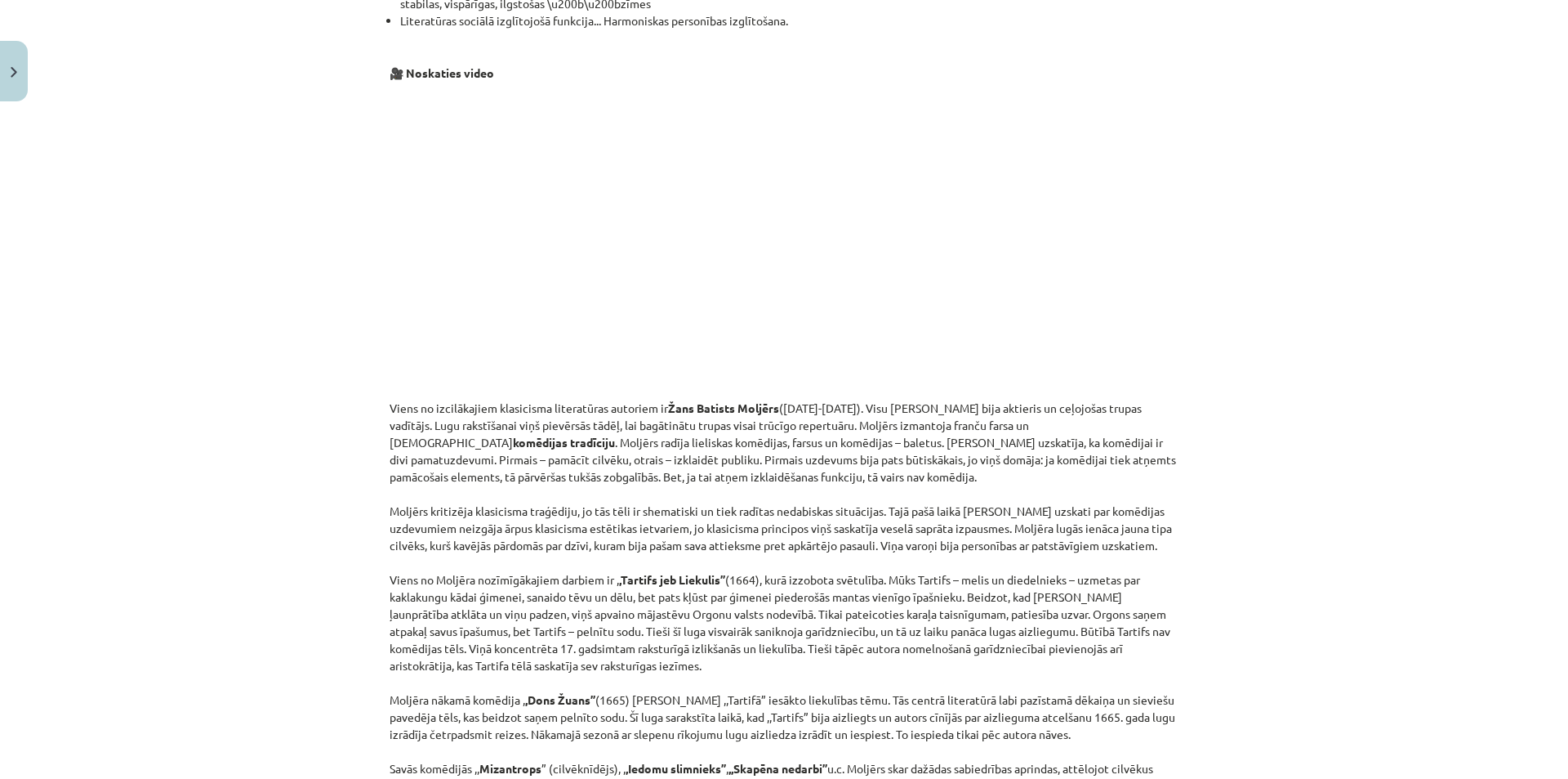
scroll to position [1484, 0]
